Goal: Task Accomplishment & Management: Use online tool/utility

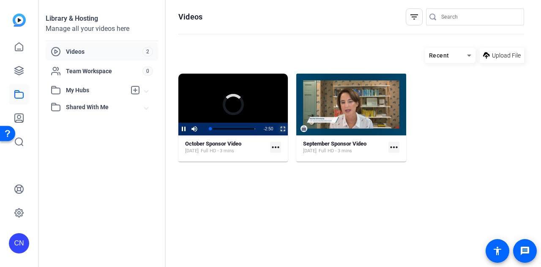
drag, startPoint x: 281, startPoint y: 132, endPoint x: 281, endPoint y: 182, distance: 50.3
click at [277, 131] on span "Video Player" at bounding box center [277, 129] width 0 height 13
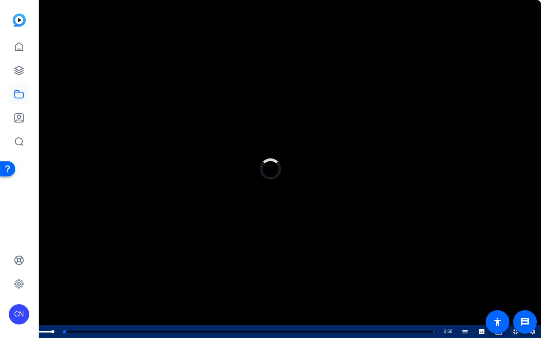
drag, startPoint x: 39, startPoint y: 330, endPoint x: 23, endPoint y: 330, distance: 16.1
click at [29, 266] on div "Play Mute 71% Current Time 0:00 / Duration 2:50 Loaded : 0.00% 0:00 0:00 5 Thin…" at bounding box center [270, 332] width 541 height 13
drag, startPoint x: 63, startPoint y: 331, endPoint x: 42, endPoint y: 332, distance: 20.3
click at [42, 266] on div "0:02" at bounding box center [40, 332] width 5 height 2
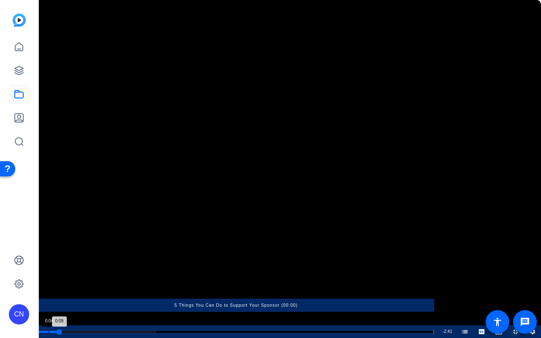
click at [49, 266] on div "Loaded : 29.91% 0:04 0:09 5 Things You Can Do to Support Your Sponsor (00:00)" at bounding box center [236, 332] width 396 height 2
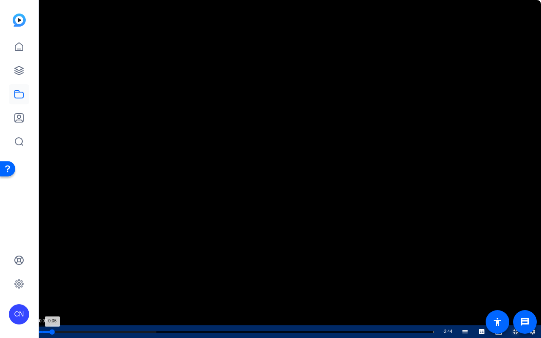
click at [43, 266] on div "Loaded : 29.91% 0:02 0:06 5 Things You Can Do to Support Your Sponsor (00:00)" at bounding box center [236, 332] width 396 height 2
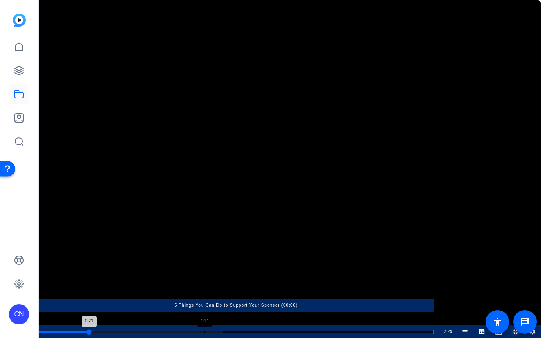
click at [203, 266] on div "Loaded : 46.76% 1:11 0:21 5 Things You Can Do to Support Your Sponsor (00:00)" at bounding box center [236, 332] width 396 height 2
click at [191, 266] on div "Loaded : 46.76% 1:06 1:11 5 Things You Can Do to Support Your Sponsor (00:00)" at bounding box center [236, 332] width 396 height 2
click at [229, 266] on div "Loaded : 70.15% 1:22 1:13 5 Things You Can Do to Support Your Sponsor (00:00)" at bounding box center [236, 332] width 396 height 2
click at [247, 266] on div "Progress Bar" at bounding box center [236, 332] width 396 height 4
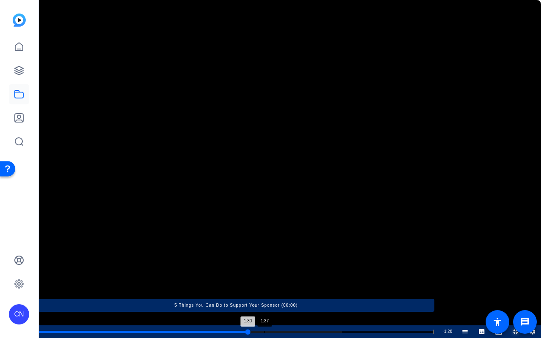
click at [265, 266] on div "Loaded : 76.70% 1:37 1:30 5 Things You Can Do to Support Your Sponsor (00:00)" at bounding box center [236, 332] width 396 height 2
click at [281, 266] on div "Progress Bar" at bounding box center [236, 332] width 396 height 4
click at [289, 266] on div "Loaded : 100.00% 1:48 1:54 5 Things You Can Do to Support Your Sponsor (00:00)" at bounding box center [236, 332] width 396 height 2
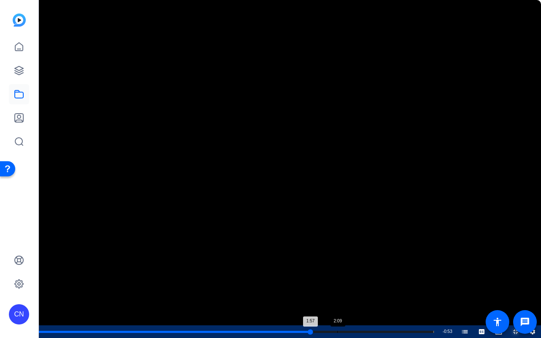
click at [338, 266] on div "Loaded : 100.00% 2:09 1:57 5 Things You Can Do to Support Your Sponsor (00:00)" at bounding box center [236, 332] width 405 height 13
click at [384, 266] on div "Loaded : 100.00% 2:30 2:09 5 Things You Can Do to Support Your Sponsor (00:00)" at bounding box center [236, 332] width 396 height 2
click at [409, 266] on div "Progress Bar" at bounding box center [236, 332] width 396 height 2
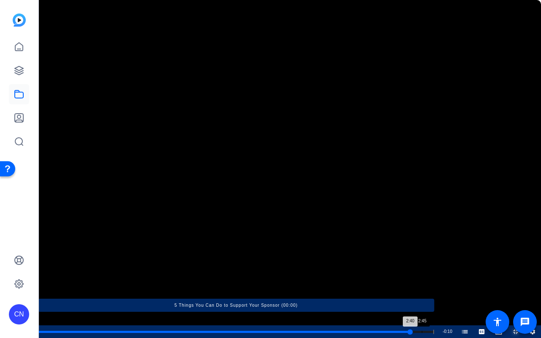
click at [422, 266] on div "Loaded : 100.00% 2:45 2:40 5 Things You Can Do to Support Your Sponsor (00:00)" at bounding box center [236, 332] width 396 height 2
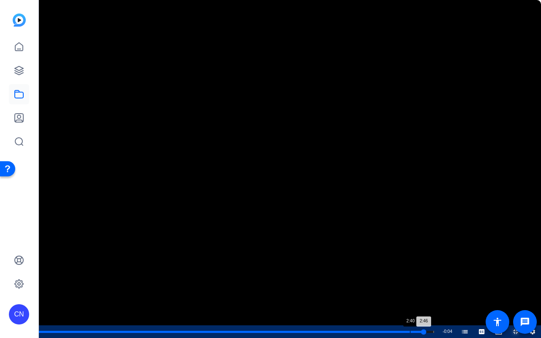
click at [413, 266] on div "Loaded : 100.00% 2:40 2:46 5 Things You Can Do to Support Your Sponsor (00:00)" at bounding box center [236, 332] width 405 height 13
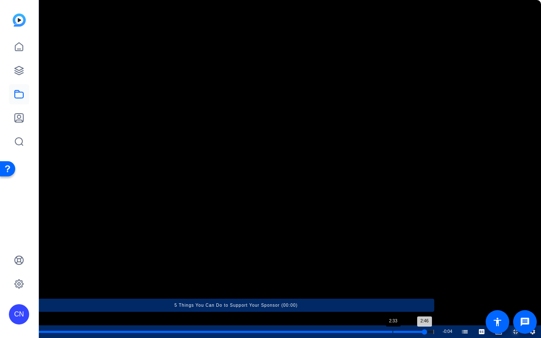
click at [393, 266] on div "Loaded : 100.00% 2:33 2:46 5 Things You Can Do to Support Your Sponsor (00:00)" at bounding box center [236, 332] width 396 height 2
click at [379, 266] on div "Loaded : 100.00% 2:27 2:33 5 Things You Can Do to Support Your Sponsor (00:00)" at bounding box center [236, 332] width 396 height 2
click at [344, 266] on div "Loaded : 100.00% 2:12 2:27 5 Things You Can Do to Support Your Sponsor (00:00)" at bounding box center [236, 332] width 396 height 2
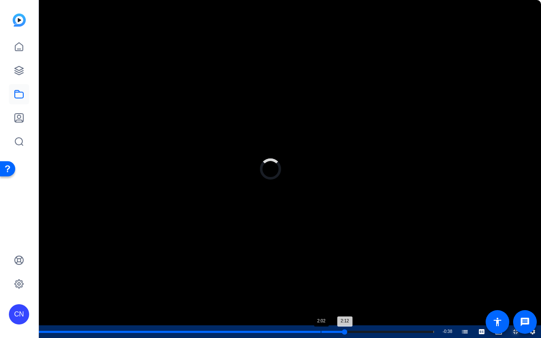
click at [321, 266] on div "Loaded : 100.00% 2:02 2:12 5 Things You Can Do to Support Your Sponsor (00:00)" at bounding box center [236, 332] width 396 height 2
click at [309, 266] on div "Progress Bar" at bounding box center [179, 332] width 283 height 2
click at [292, 266] on div "Loaded : 100.00% 1:49 1:57 5 Things You Can Do to Support Your Sponsor (00:00)" at bounding box center [236, 332] width 396 height 2
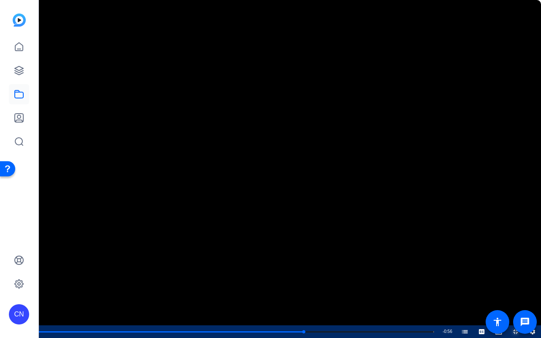
click at [508, 266] on span "Video Player" at bounding box center [508, 332] width 0 height 13
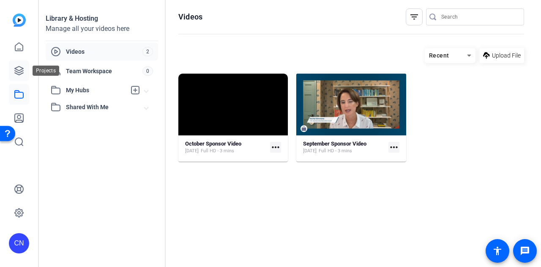
click at [16, 77] on link at bounding box center [19, 70] width 20 height 20
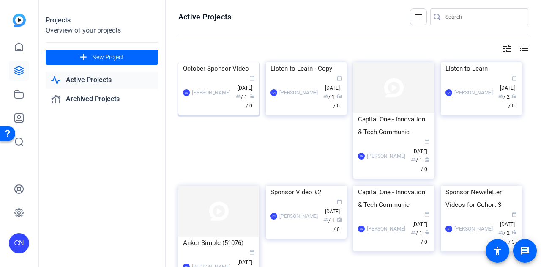
click at [216, 62] on img at bounding box center [219, 62] width 81 height 0
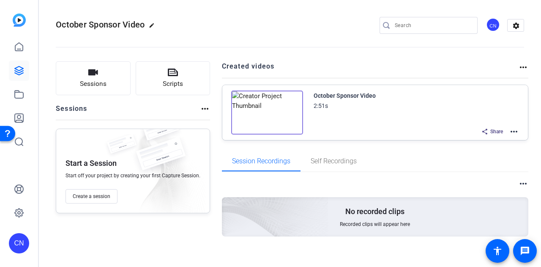
click at [510, 133] on mat-icon "more_horiz" at bounding box center [514, 131] width 10 height 10
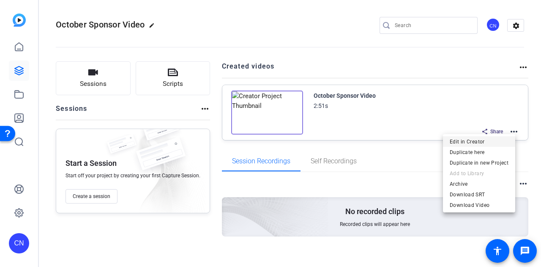
click at [467, 137] on span "Edit in Creator" at bounding box center [479, 141] width 59 height 10
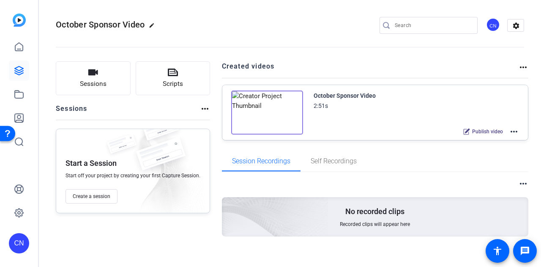
click at [264, 106] on img at bounding box center [267, 113] width 72 height 44
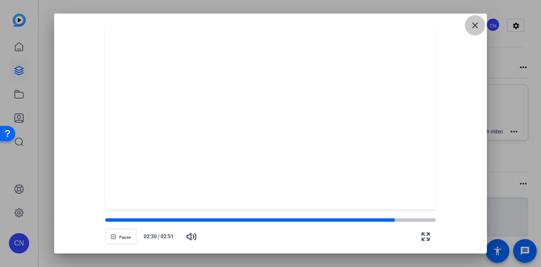
click at [478, 24] on mat-icon "close" at bounding box center [475, 25] width 10 height 10
